Goal: Register for event/course

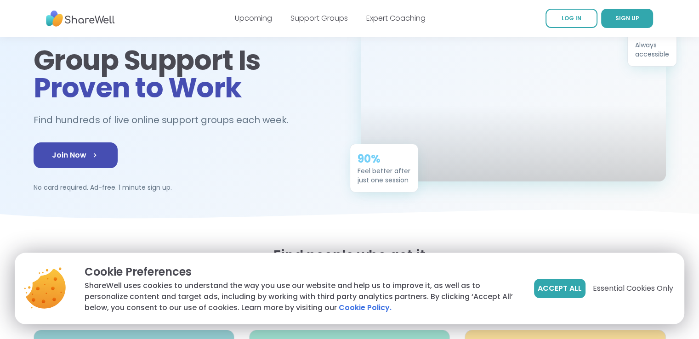
scroll to position [70, 0]
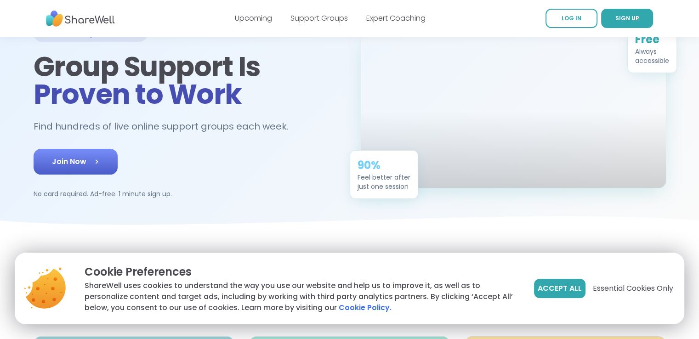
click at [61, 164] on span "Join Now" at bounding box center [75, 161] width 47 height 11
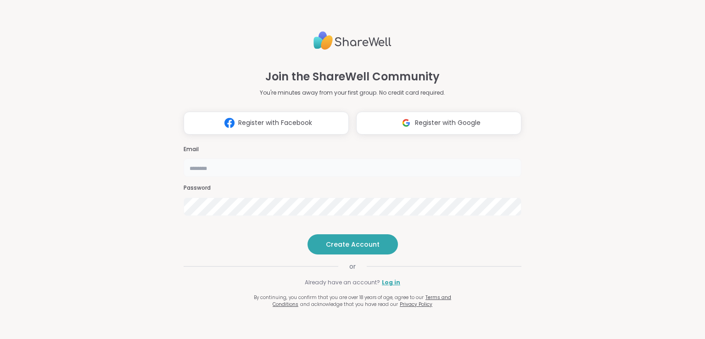
drag, startPoint x: 0, startPoint y: 0, endPoint x: 244, endPoint y: 147, distance: 285.3
click at [244, 158] on input "email" at bounding box center [353, 167] width 338 height 18
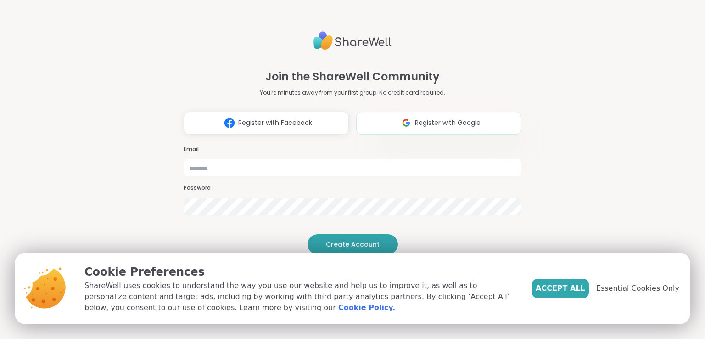
click at [400, 114] on img at bounding box center [406, 122] width 17 height 17
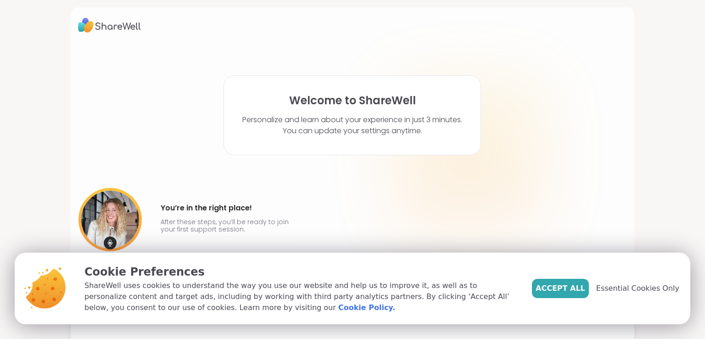
drag, startPoint x: 705, startPoint y: 113, endPoint x: 698, endPoint y: 174, distance: 61.0
click at [699, 174] on html "Welcome to ShareWell Personalize and learn about your experience in just 3 minu…" at bounding box center [352, 169] width 705 height 339
click at [566, 289] on span "Accept All" at bounding box center [561, 288] width 50 height 11
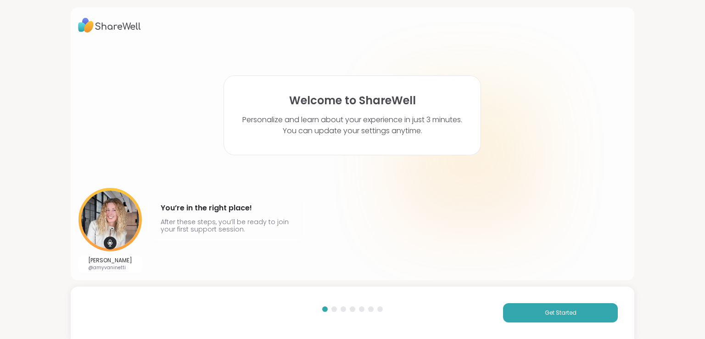
drag, startPoint x: 705, startPoint y: 256, endPoint x: 693, endPoint y: 320, distance: 64.9
click at [693, 320] on html "Welcome to ShareWell Personalize and learn about your experience in just 3 minu…" at bounding box center [352, 169] width 705 height 339
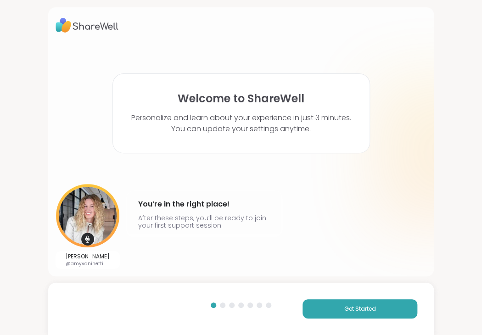
click at [291, 190] on div "Amy Vaninetti @amyvaninetti You’re in the right place! After these steps, you’l…" at bounding box center [241, 226] width 371 height 85
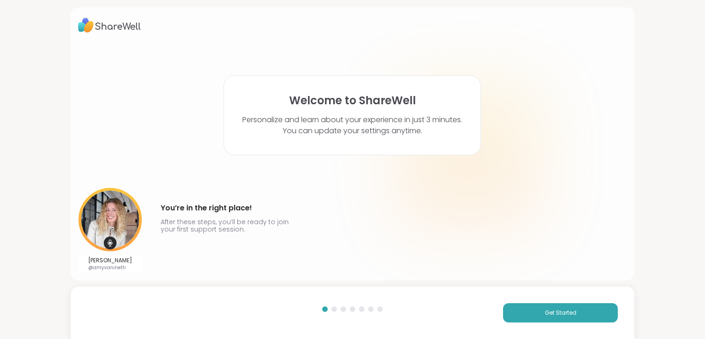
click at [103, 205] on img at bounding box center [110, 219] width 63 height 63
click at [540, 304] on button "Get Started" at bounding box center [560, 312] width 115 height 19
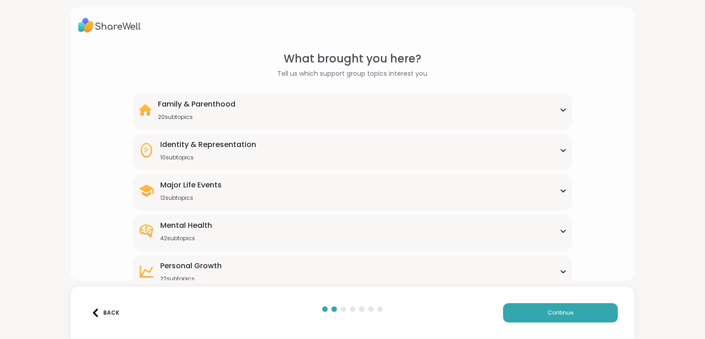
click at [226, 273] on div "Personal Growth 22 subtopics" at bounding box center [352, 271] width 428 height 22
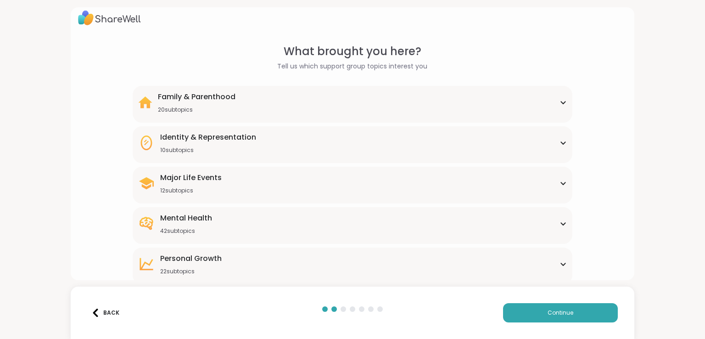
click at [226, 273] on div "Personal Growth 22 subtopics Affirmations Assertiveness Body doubling Boundary …" at bounding box center [352, 266] width 439 height 37
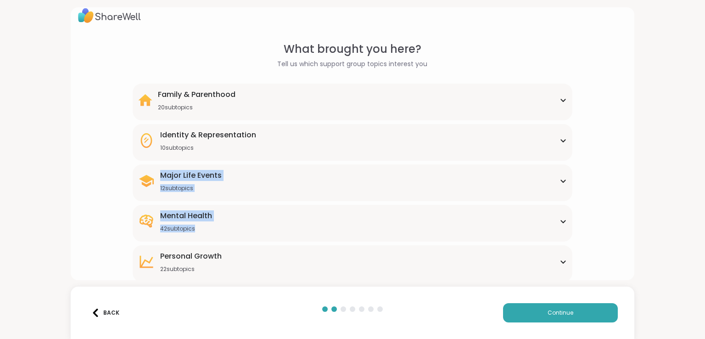
drag, startPoint x: 705, startPoint y: 132, endPoint x: 701, endPoint y: 215, distance: 82.8
click at [701, 214] on html "What brought you here? Tell us which support group topics interest you Family &…" at bounding box center [352, 169] width 705 height 339
click at [700, 215] on html "What brought you here? Tell us which support group topics interest you Family &…" at bounding box center [352, 169] width 705 height 339
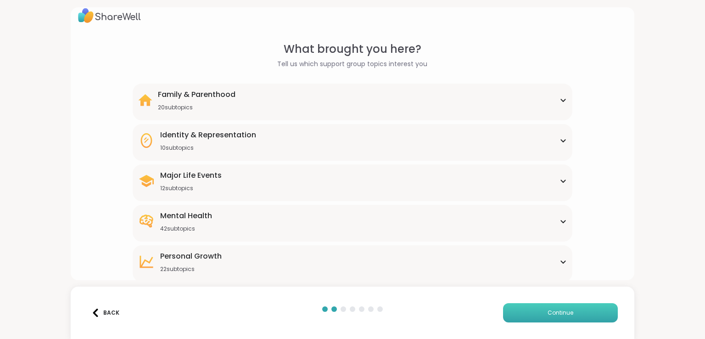
click at [563, 320] on button "Continue" at bounding box center [560, 312] width 115 height 19
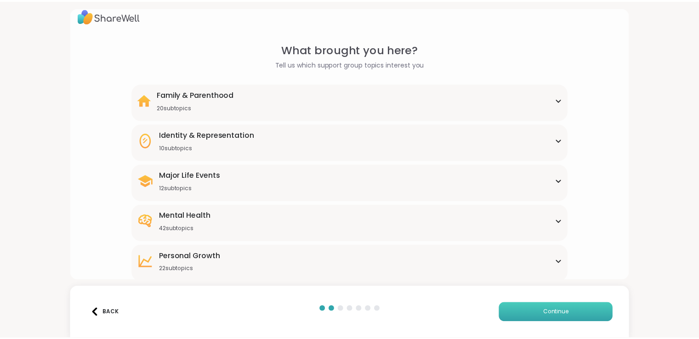
scroll to position [0, 0]
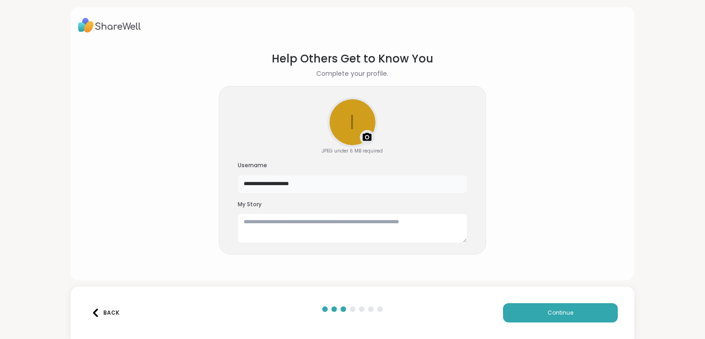
drag, startPoint x: 317, startPoint y: 186, endPoint x: 233, endPoint y: 187, distance: 84.1
click at [233, 187] on div "**********" at bounding box center [352, 170] width 267 height 169
type input "*"
type input "*******"
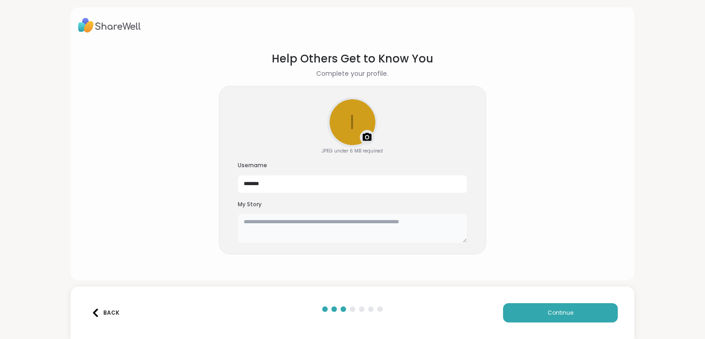
click at [271, 234] on textarea at bounding box center [353, 228] width 230 height 29
click at [516, 324] on div "Back Continue" at bounding box center [353, 313] width 564 height 52
click at [533, 311] on button "Continue" at bounding box center [560, 312] width 115 height 19
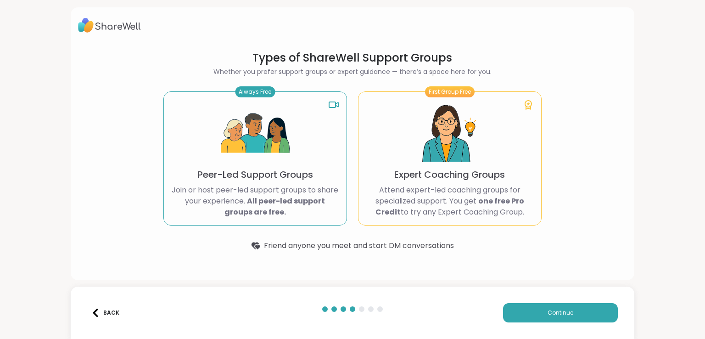
click at [265, 157] on img at bounding box center [255, 133] width 69 height 69
click at [311, 175] on div "Always Free Peer-Led Support Groups Join or host peer-led support groups to sha…" at bounding box center [255, 158] width 184 height 134
click at [525, 309] on button "Continue" at bounding box center [560, 312] width 115 height 19
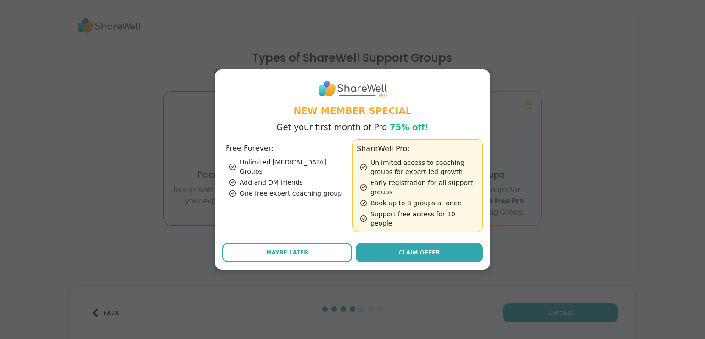
click at [300, 191] on div "One free expert coaching group" at bounding box center [289, 193] width 119 height 9
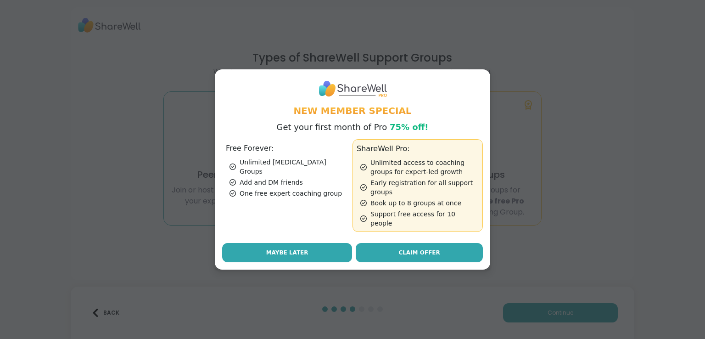
click at [309, 248] on button "Maybe Later" at bounding box center [287, 252] width 130 height 19
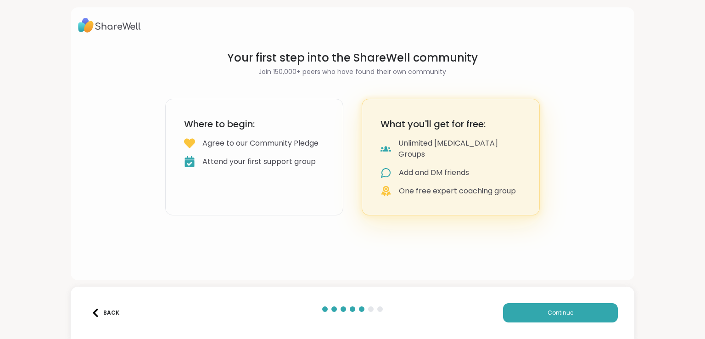
click at [246, 149] on div "Agree to our Community Pledge" at bounding box center [261, 143] width 116 height 11
click at [531, 324] on div "Back Continue" at bounding box center [353, 313] width 564 height 52
click at [522, 311] on button "Continue" at bounding box center [560, 312] width 115 height 19
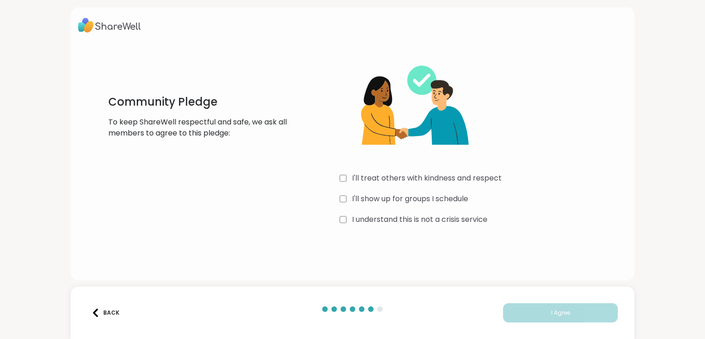
click at [370, 181] on label "I'll treat others with kindness and respect" at bounding box center [427, 178] width 150 height 11
click at [352, 196] on label "I'll show up for groups I schedule" at bounding box center [410, 198] width 116 height 11
click at [347, 217] on div "I understand this is not a crisis service" at bounding box center [477, 219] width 275 height 11
click at [521, 315] on button "I Agree" at bounding box center [560, 312] width 115 height 19
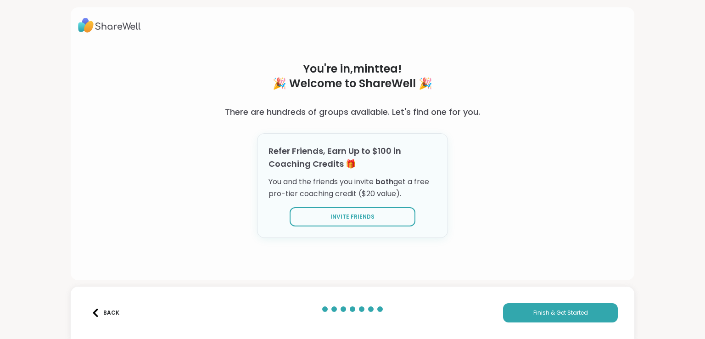
click at [500, 302] on div "Back Finish & Get Started" at bounding box center [353, 313] width 564 height 52
click at [510, 302] on div "Back Finish & Get Started" at bounding box center [353, 313] width 564 height 52
click at [517, 311] on button "Finish & Get Started" at bounding box center [560, 312] width 115 height 19
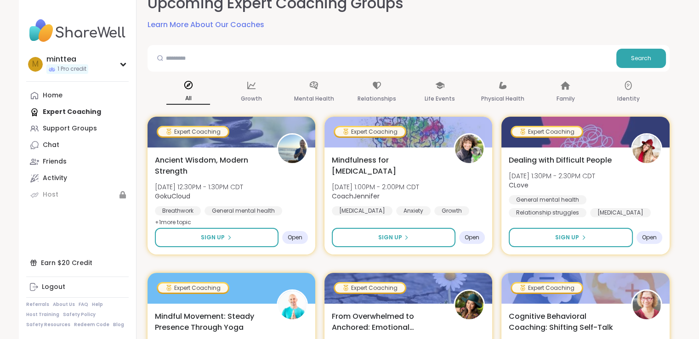
scroll to position [75, 0]
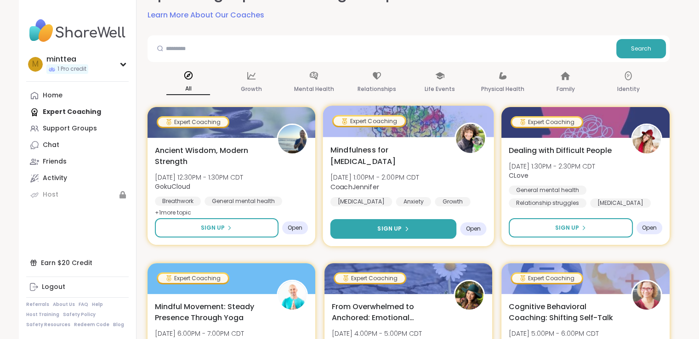
click at [374, 231] on button "Sign Up" at bounding box center [393, 229] width 126 height 20
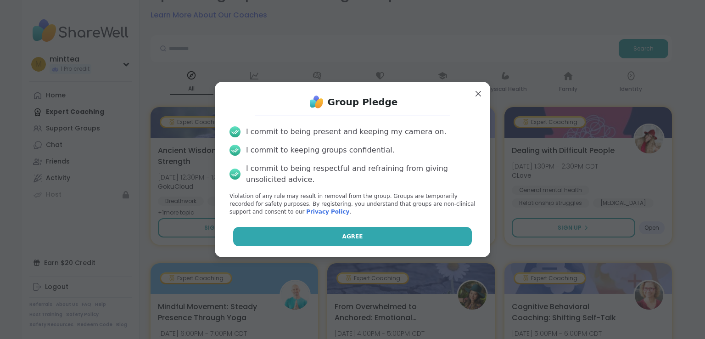
click at [326, 237] on button "Agree" at bounding box center [352, 236] width 239 height 19
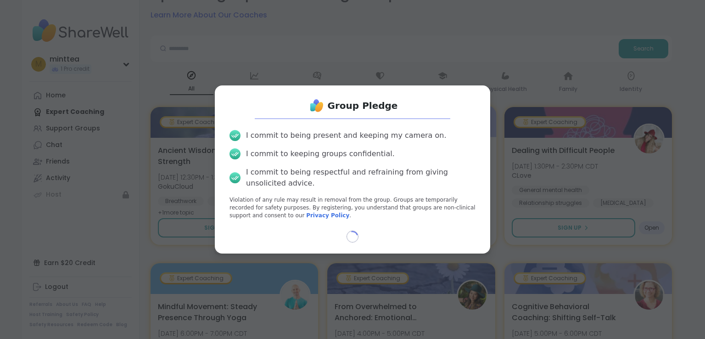
select select "**"
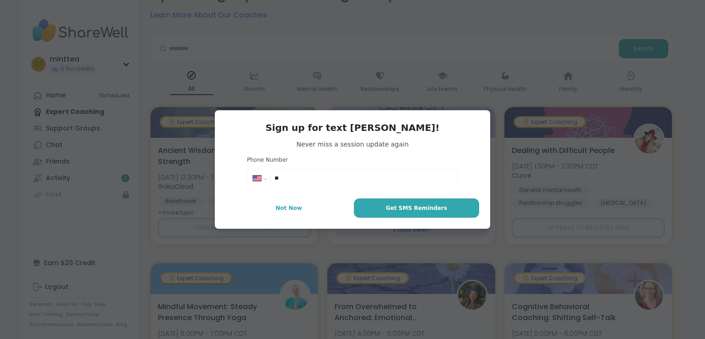
click at [331, 178] on input "**" at bounding box center [364, 178] width 178 height 9
click at [296, 208] on span "Not Now" at bounding box center [289, 208] width 27 height 8
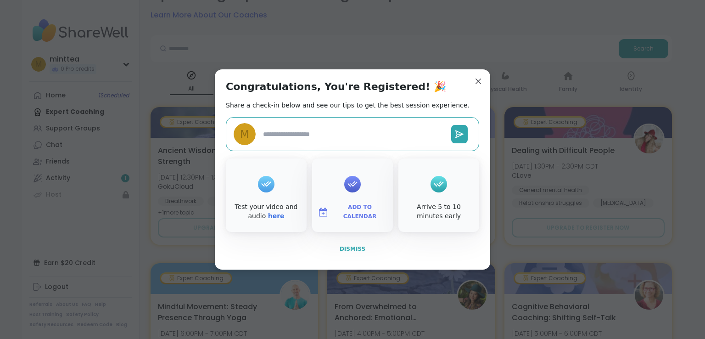
click at [347, 249] on span "Dismiss" at bounding box center [353, 249] width 26 height 6
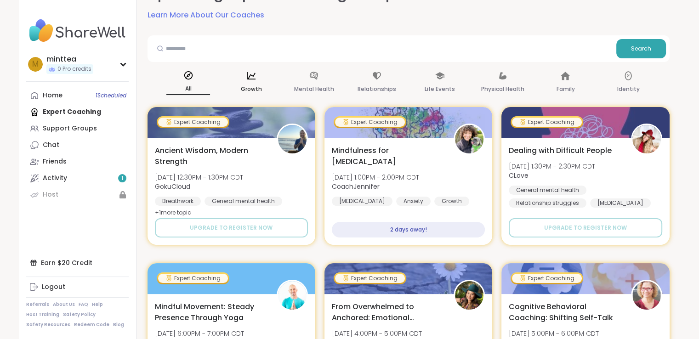
click at [240, 76] on div "Growth" at bounding box center [251, 83] width 44 height 34
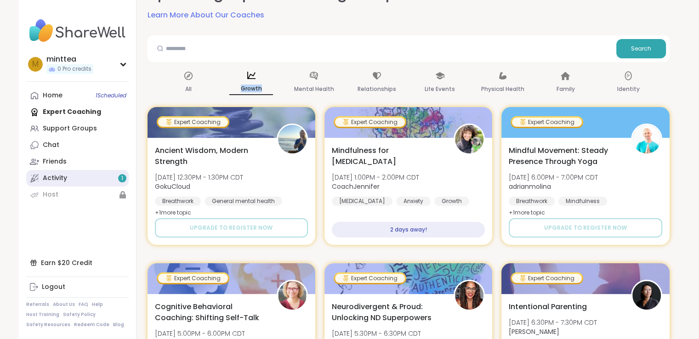
click at [55, 179] on div "Activity 1" at bounding box center [55, 178] width 24 height 9
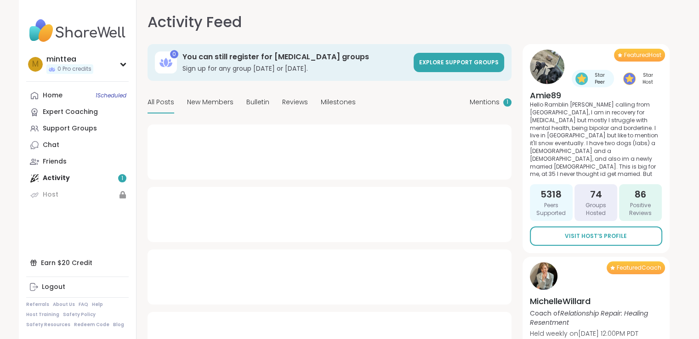
type textarea "*"
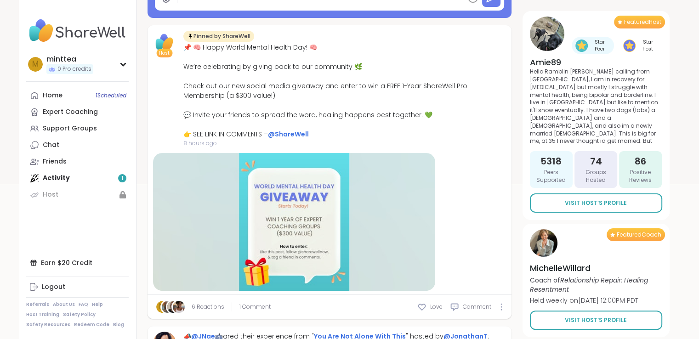
scroll to position [85, 0]
